Goal: Task Accomplishment & Management: Complete application form

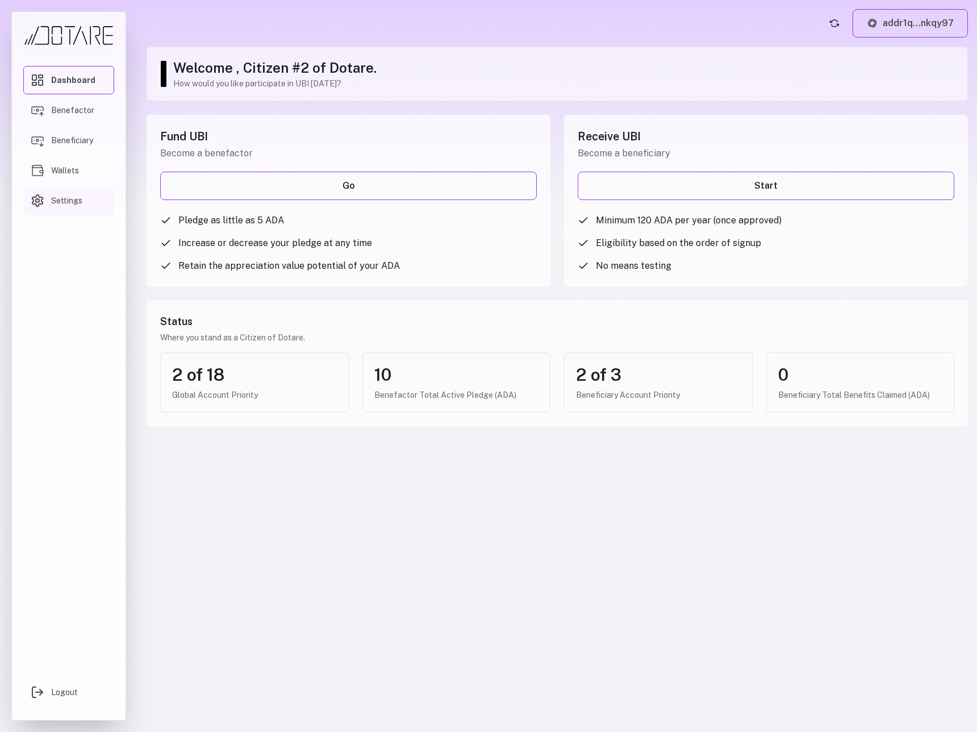
click at [103, 202] on link "Settings" at bounding box center [68, 200] width 91 height 28
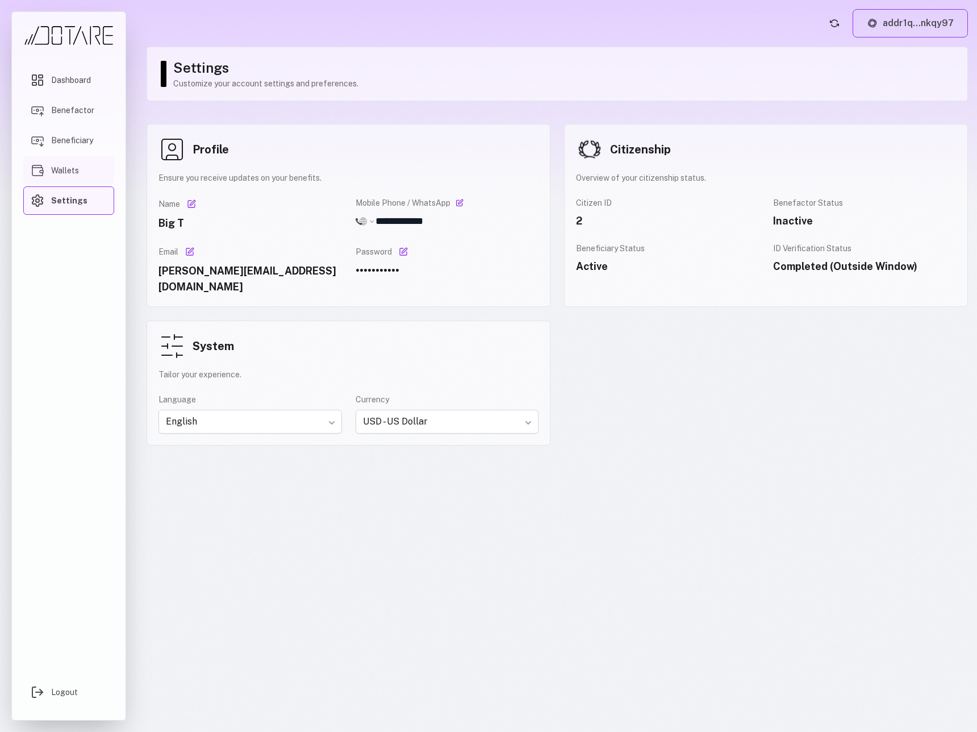
click at [99, 168] on link "Wallets" at bounding box center [68, 170] width 91 height 28
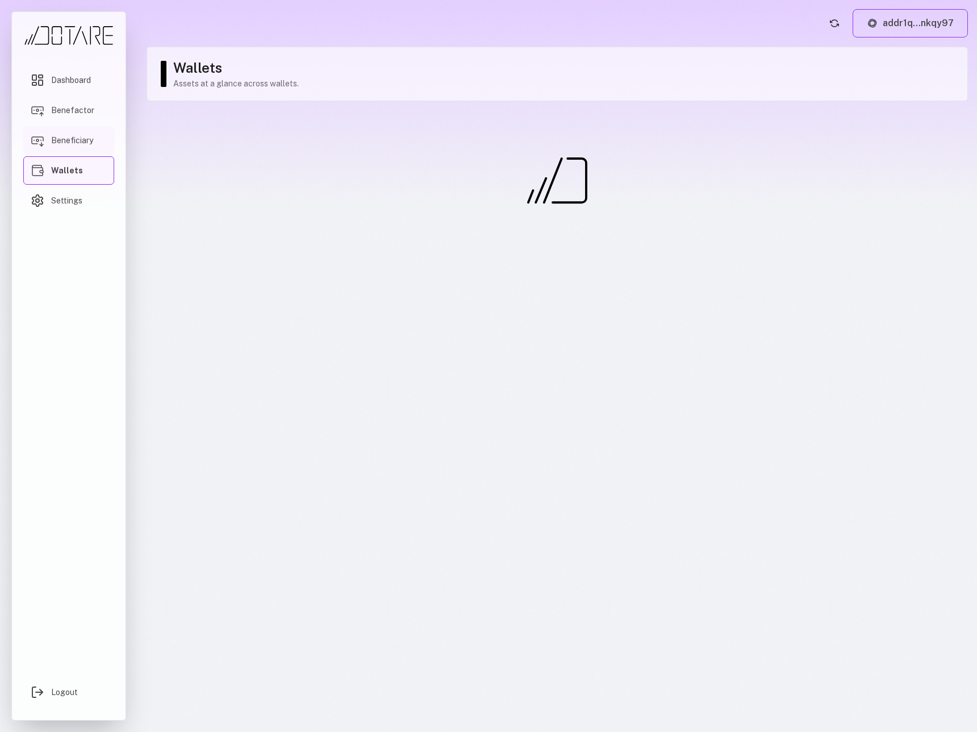
click at [95, 135] on link "Beneficiary" at bounding box center [68, 140] width 91 height 28
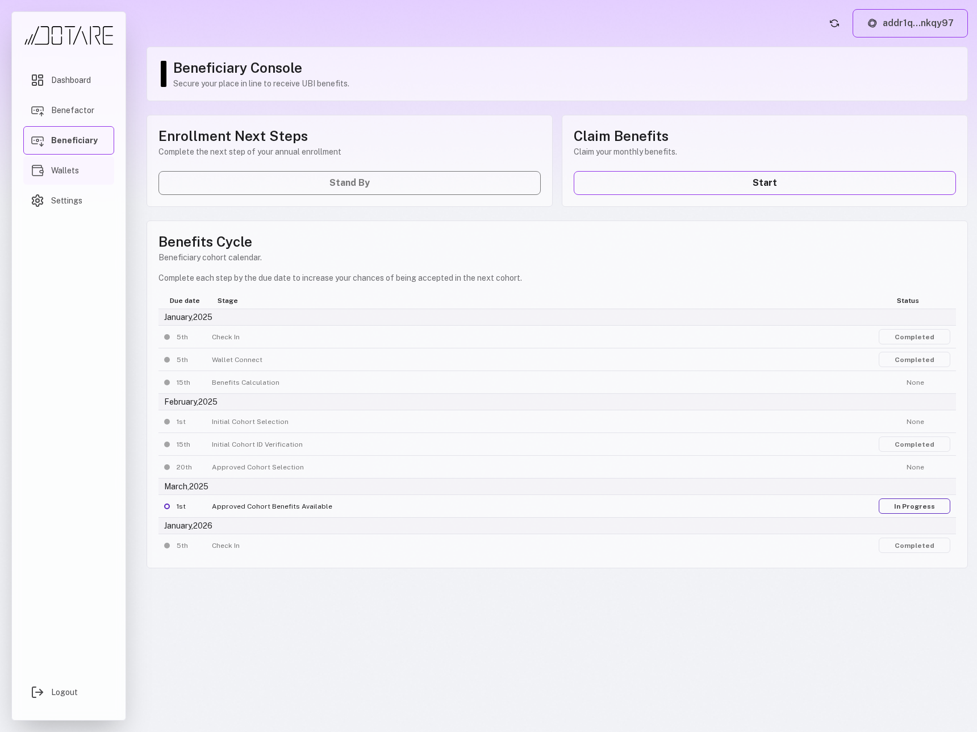
click at [88, 176] on link "Wallets" at bounding box center [68, 170] width 91 height 28
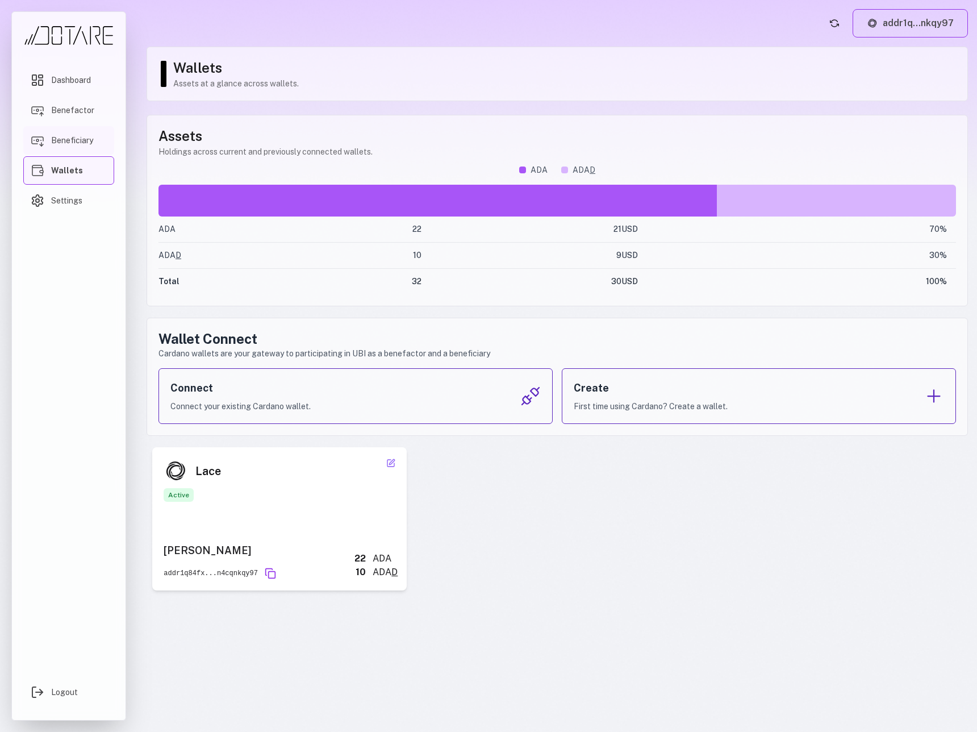
click at [89, 133] on link "Beneficiary" at bounding box center [68, 140] width 91 height 28
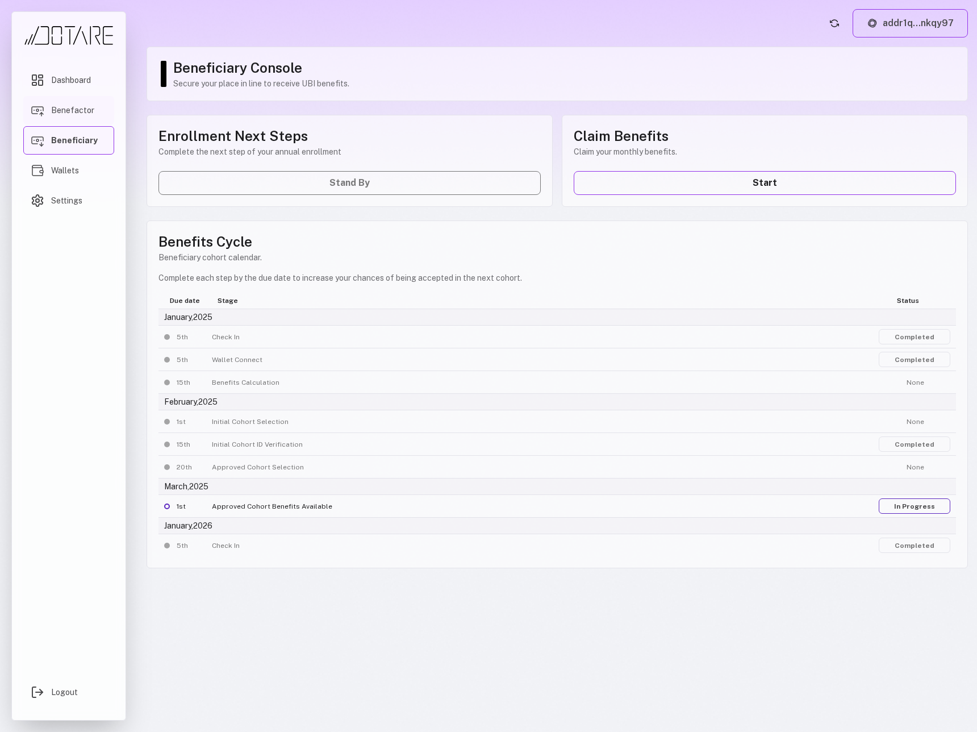
click at [88, 112] on span "Benefactor" at bounding box center [72, 110] width 43 height 11
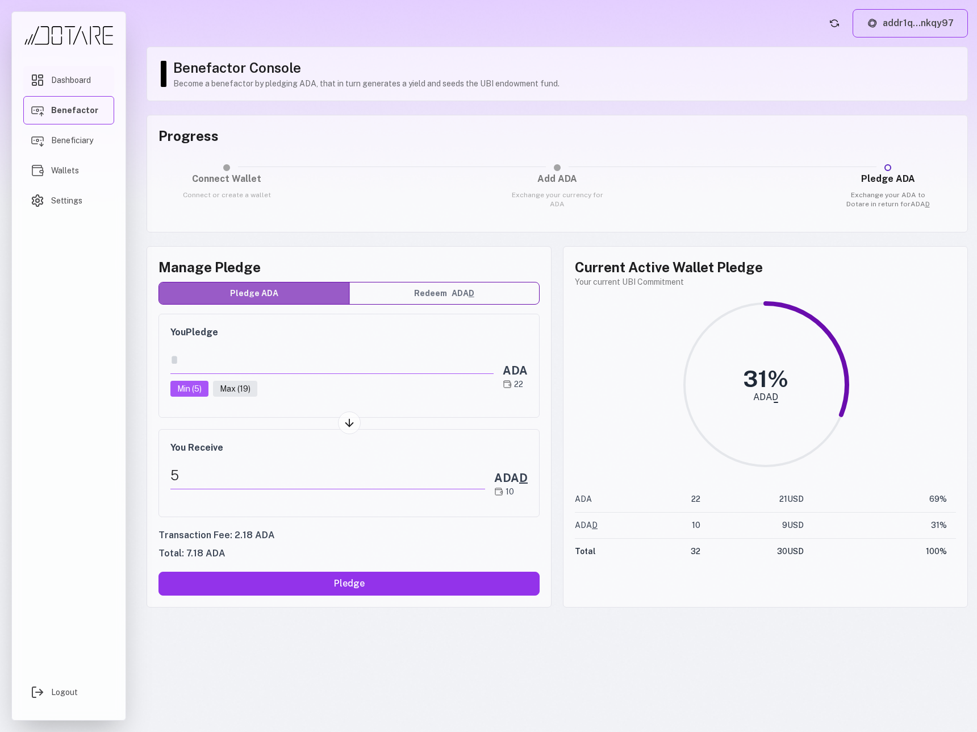
click at [92, 84] on link "Dashboard" at bounding box center [68, 80] width 91 height 28
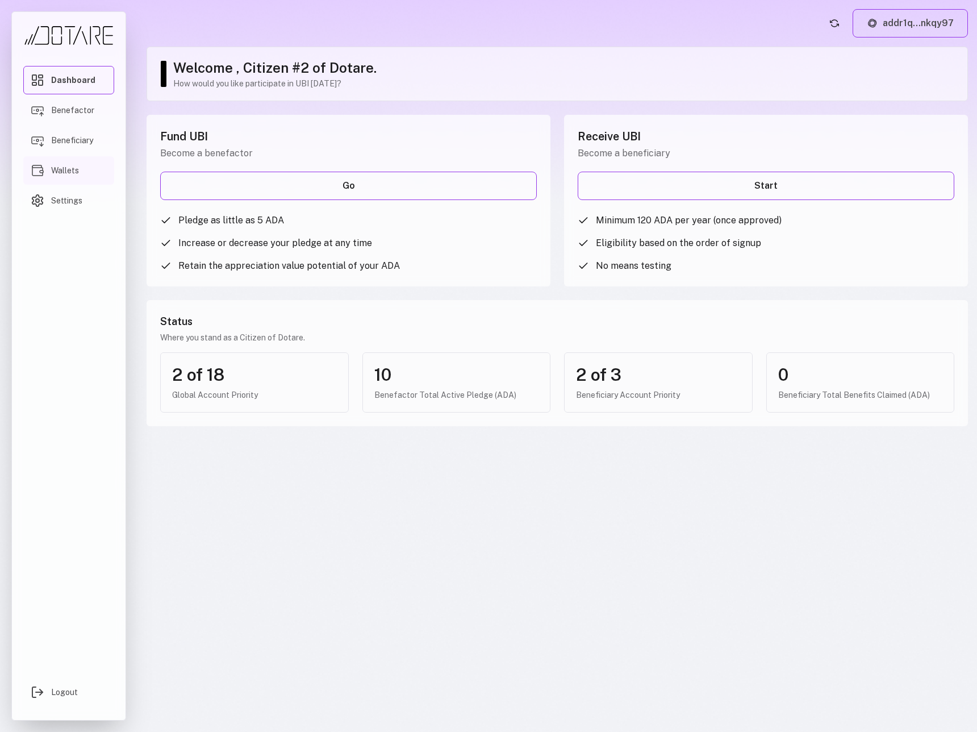
click at [88, 173] on link "Wallets" at bounding box center [68, 170] width 91 height 28
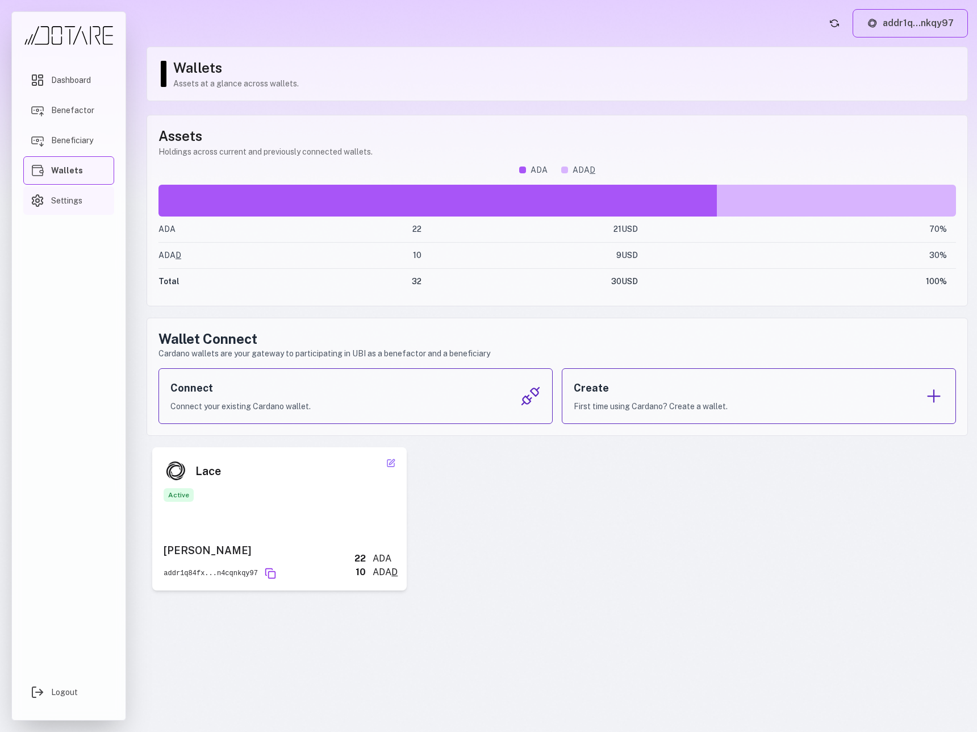
click at [88, 197] on link "Settings" at bounding box center [68, 200] width 91 height 28
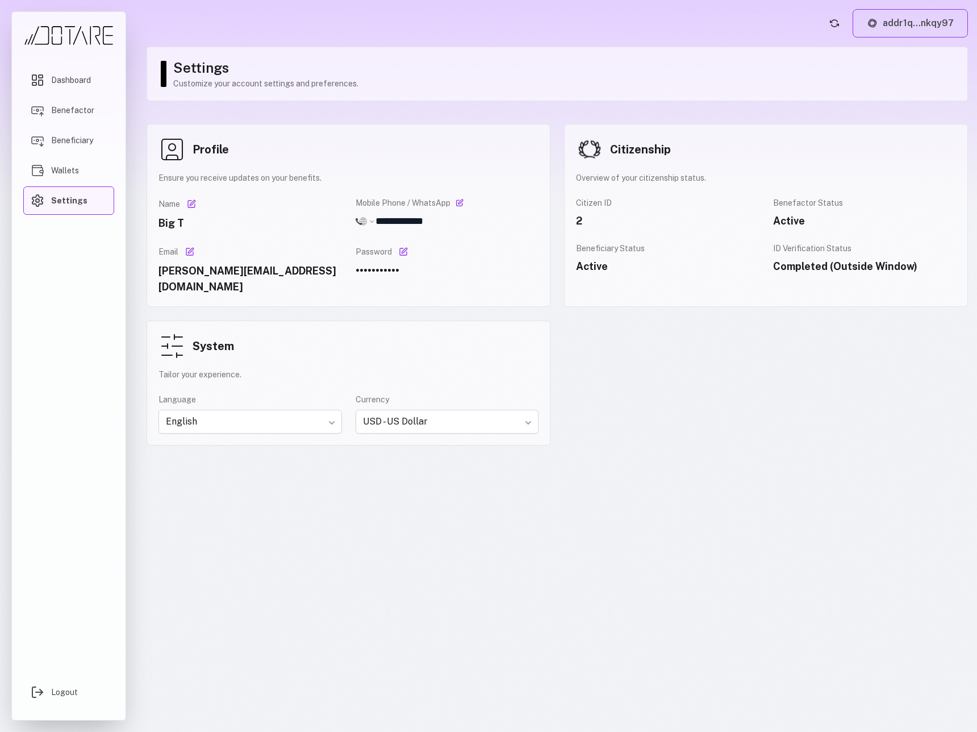
click at [125, 140] on div "Dashboard Benefactor Beneficiary Wallets Settings Logout" at bounding box center [68, 365] width 115 height 709
click at [105, 141] on link "Beneficiary" at bounding box center [68, 140] width 91 height 28
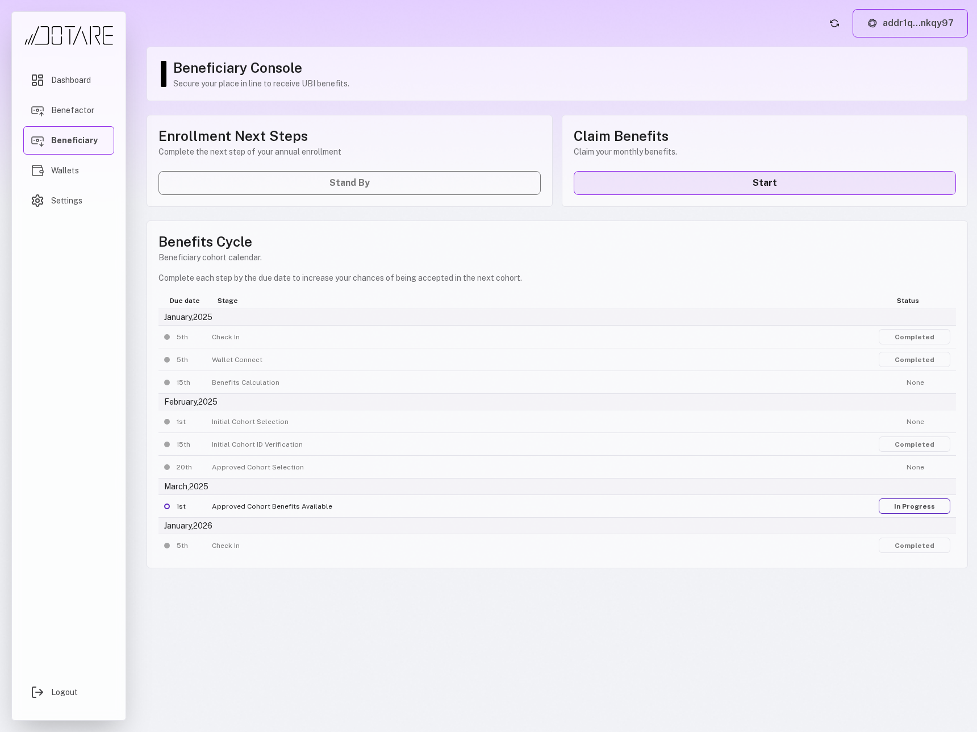
click at [673, 181] on link "Start" at bounding box center [765, 183] width 382 height 24
